Goal: Task Accomplishment & Management: Manage account settings

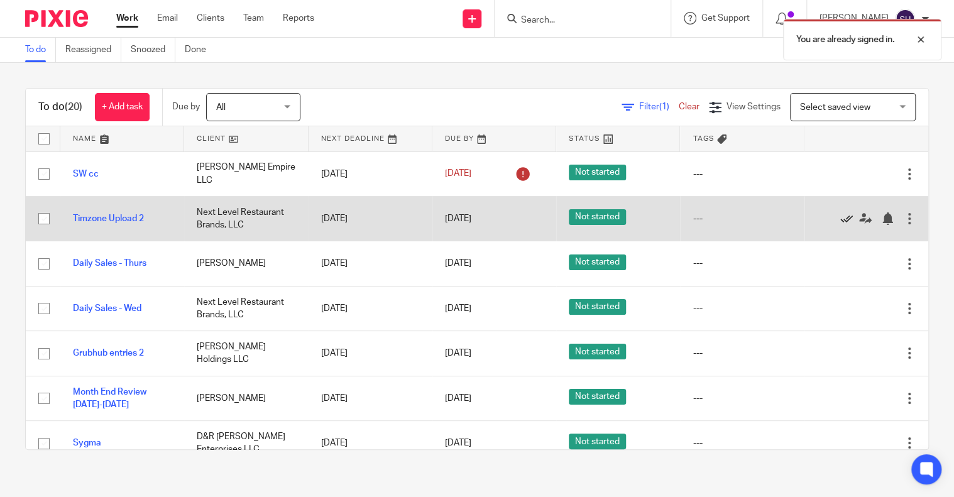
click at [840, 218] on icon at bounding box center [846, 218] width 13 height 13
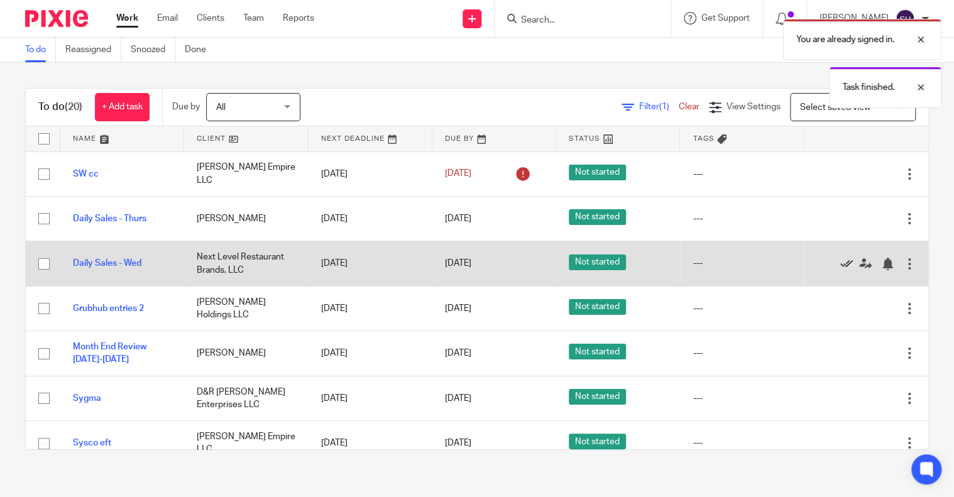
click at [840, 261] on icon at bounding box center [846, 264] width 13 height 13
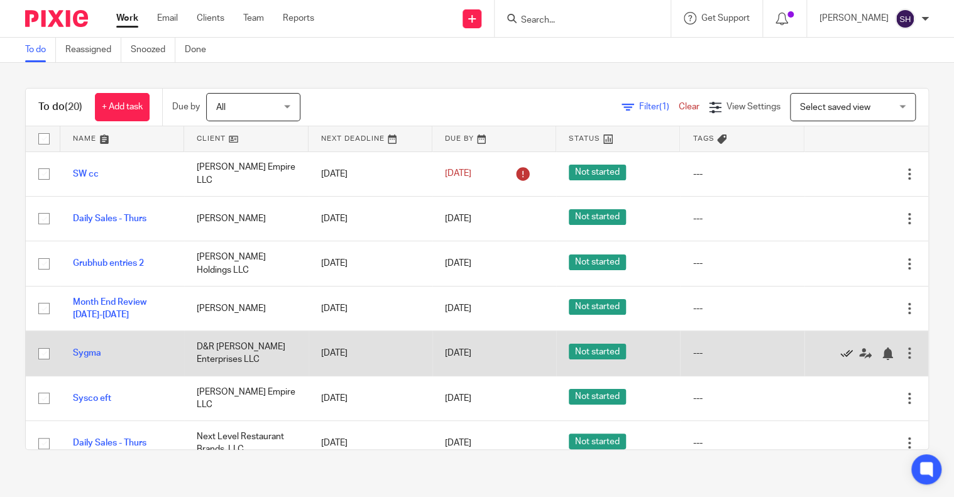
click at [840, 347] on icon at bounding box center [846, 353] width 13 height 13
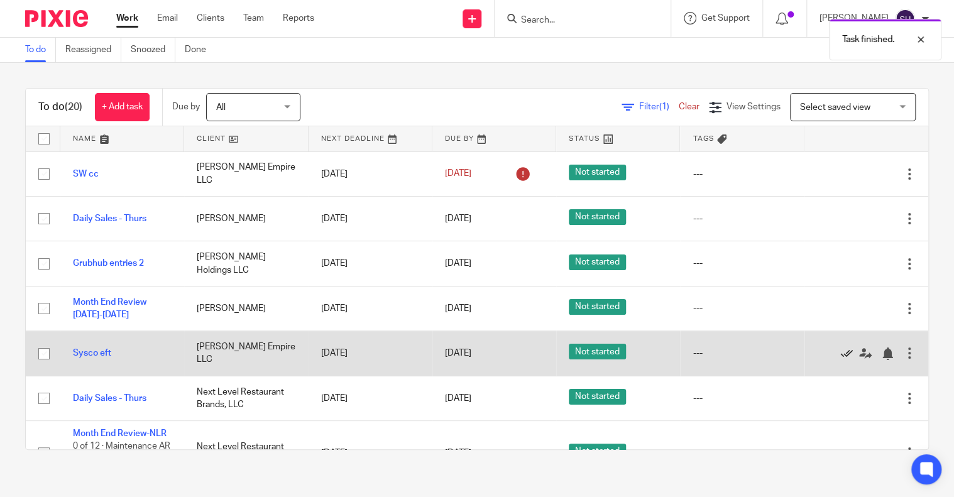
click at [840, 352] on icon at bounding box center [846, 353] width 13 height 13
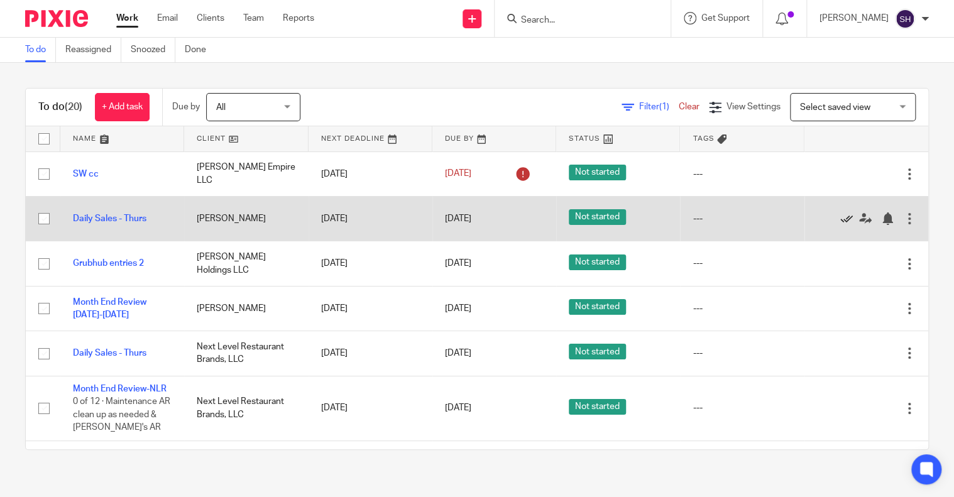
click at [840, 215] on icon at bounding box center [846, 218] width 13 height 13
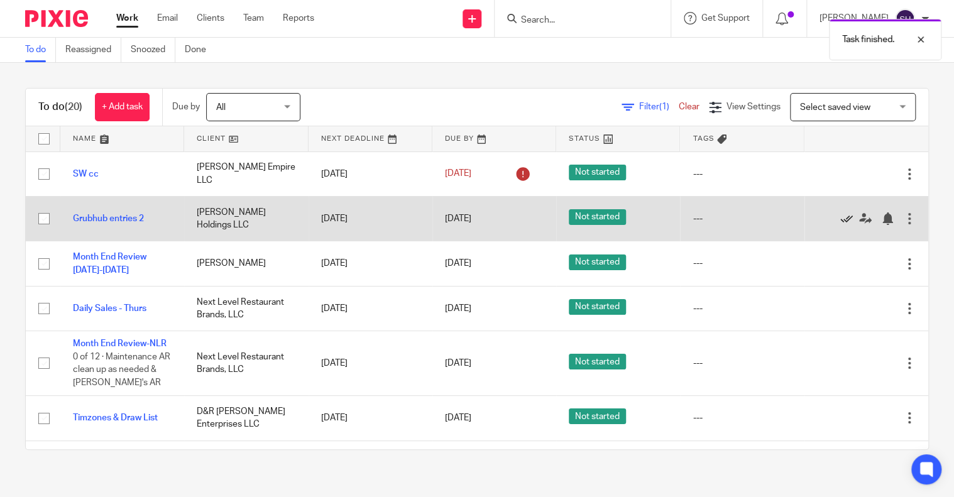
click at [840, 218] on icon at bounding box center [846, 218] width 13 height 13
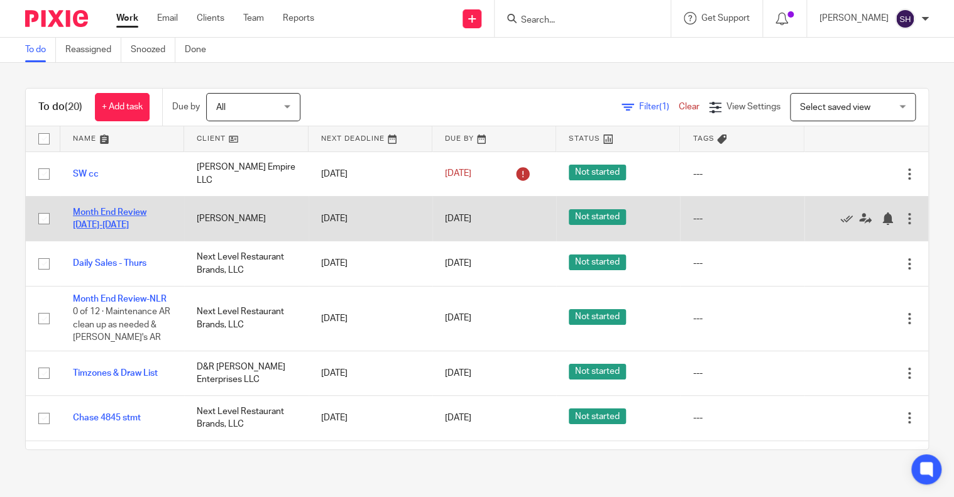
click at [113, 213] on link "Month End Review [DATE]-[DATE]" at bounding box center [110, 218] width 74 height 21
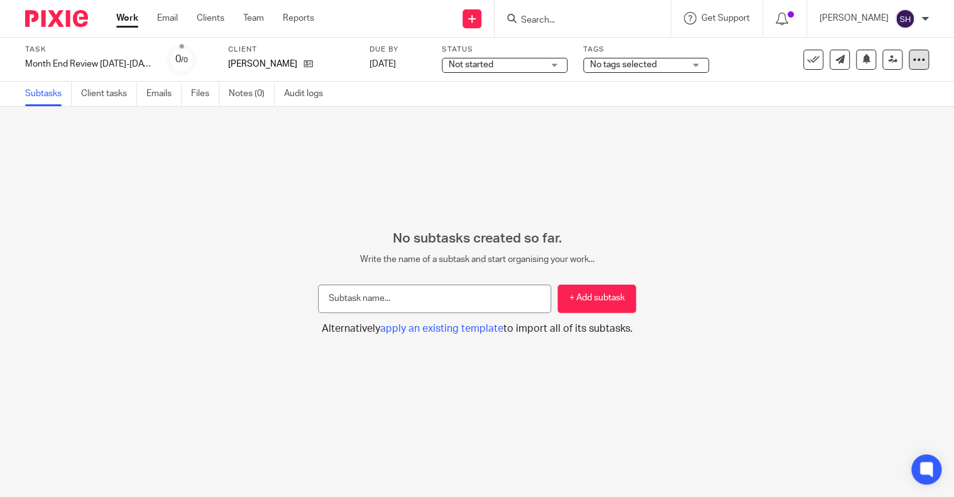
click at [915, 58] on div at bounding box center [918, 60] width 20 height 20
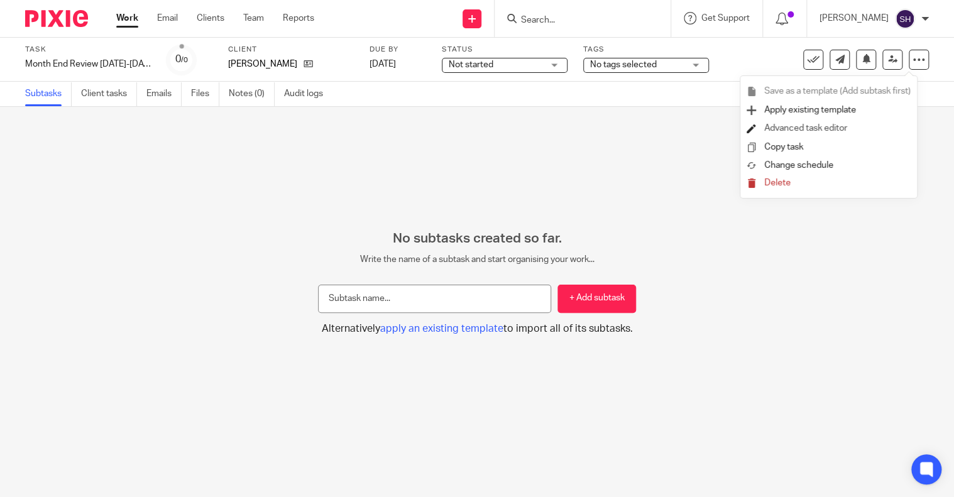
click at [802, 130] on link "Advanced task editor" at bounding box center [805, 128] width 83 height 9
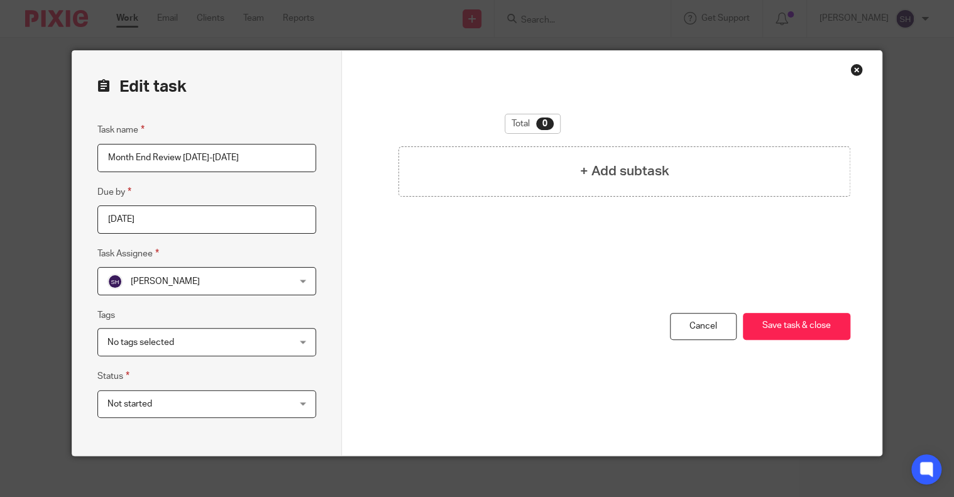
click at [183, 155] on input "Month End Review [DATE]-[DATE]" at bounding box center [206, 158] width 219 height 28
click at [221, 156] on input "Month End Review 9/1/25-1/28/25" at bounding box center [206, 158] width 219 height 28
type input "Month End Review 9/1/25-9/28/25"
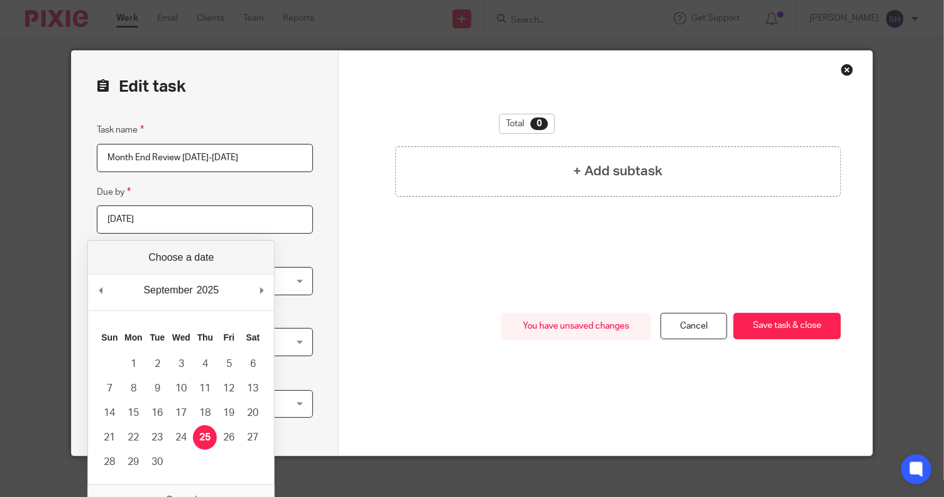
click at [271, 219] on input "[DATE]" at bounding box center [205, 219] width 216 height 28
type input "2025-09-29"
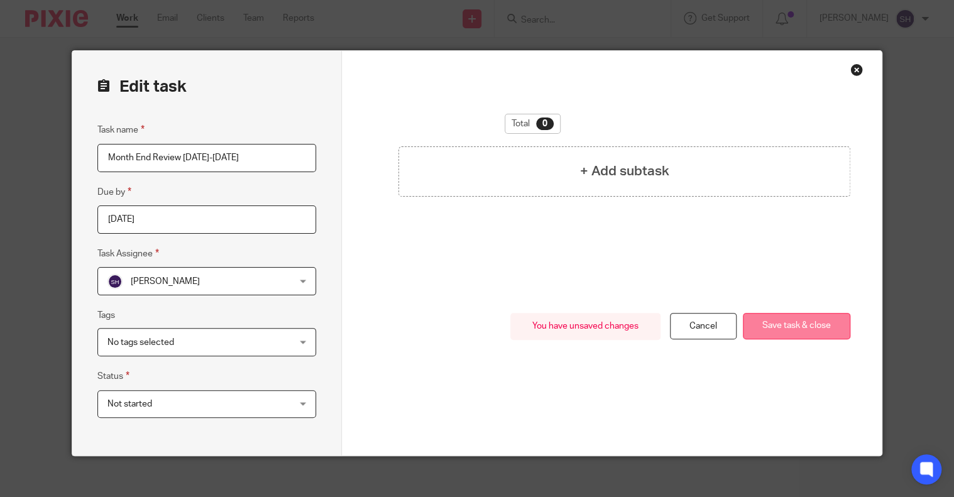
click at [795, 327] on button "Save task & close" at bounding box center [796, 326] width 107 height 27
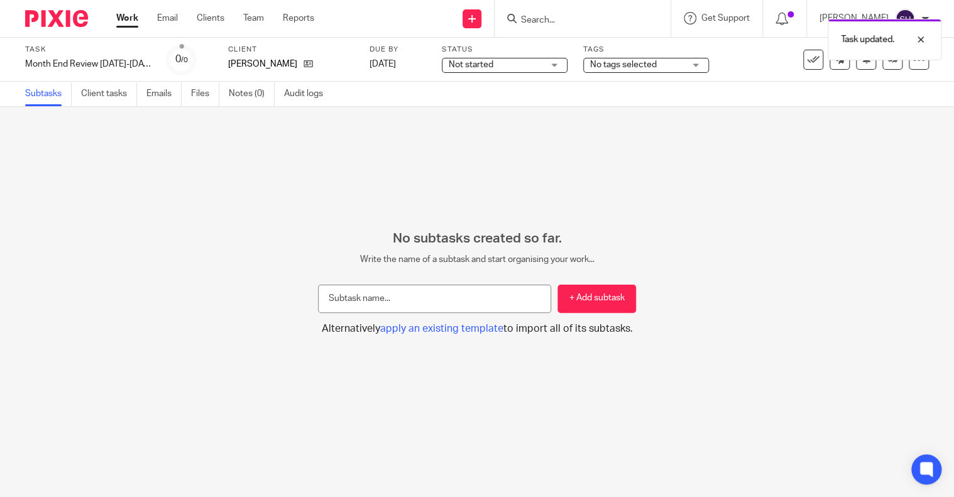
click at [131, 18] on link "Work" at bounding box center [127, 18] width 22 height 13
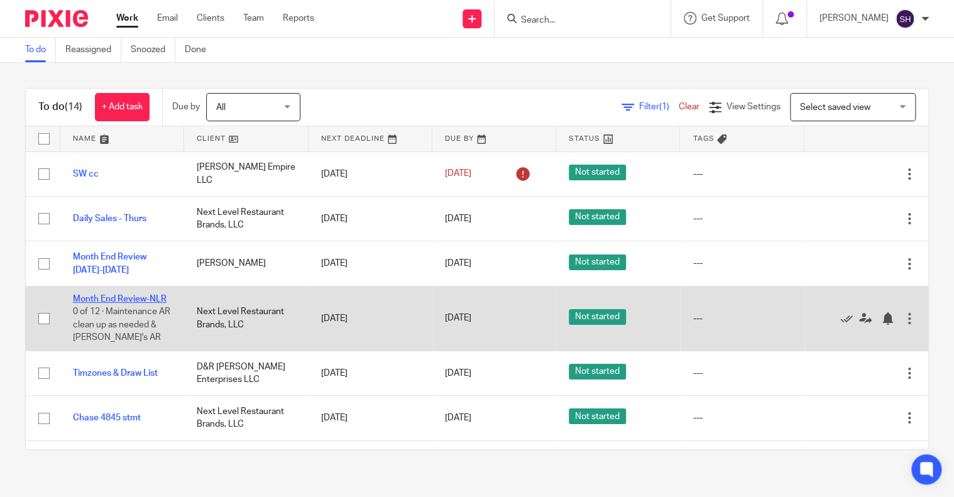
click at [121, 299] on link "Month End Review-NLR" at bounding box center [120, 299] width 94 height 9
